Goal: Check status: Check status

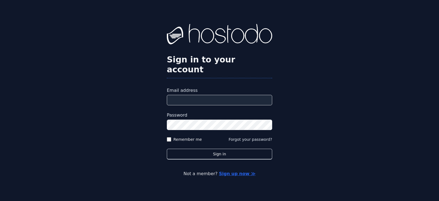
click at [214, 99] on input "Email address" at bounding box center [219, 100] width 105 height 10
type input "**********"
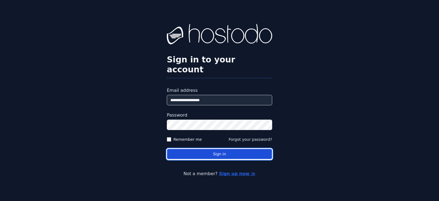
click at [234, 149] on button "Sign in" at bounding box center [219, 154] width 105 height 11
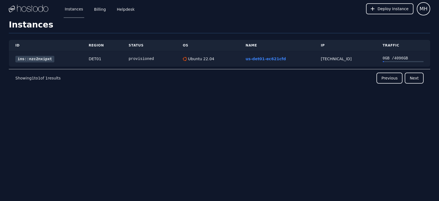
click at [33, 59] on link "ins::nzc2nxipxt" at bounding box center [34, 59] width 39 height 7
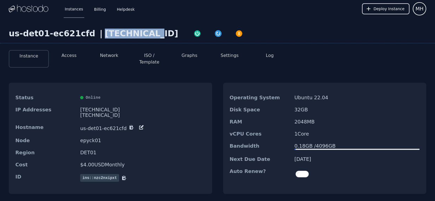
drag, startPoint x: 134, startPoint y: 34, endPoint x: 91, endPoint y: 36, distance: 43.2
click at [105, 36] on div "[TECHNICAL_ID]" at bounding box center [141, 34] width 73 height 10
copy div "[TECHNICAL_ID]"
click at [217, 74] on div "Status Online IP Addresses [TECHNICAL_ID] [TECHNICAL_ID] Hostname us-det01-ec62…" at bounding box center [218, 138] width 418 height 129
drag, startPoint x: 73, startPoint y: 54, endPoint x: 73, endPoint y: 57, distance: 3.4
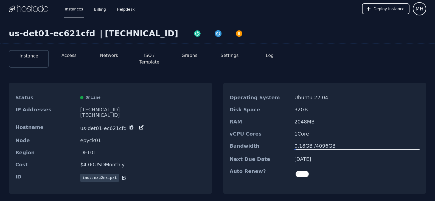
click at [72, 54] on button "Access" at bounding box center [69, 55] width 15 height 7
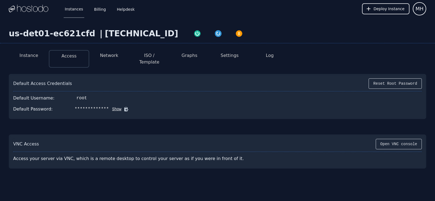
click at [124, 106] on icon at bounding box center [126, 108] width 5 height 5
click at [315, 46] on div "Instance Access Network ISO / Template Graphs Settings Log" at bounding box center [218, 57] width 418 height 22
